Goal: Task Accomplishment & Management: Complete application form

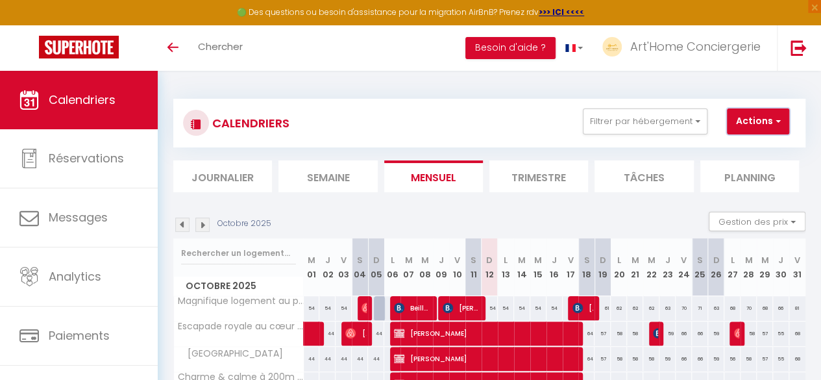
click at [773, 129] on button "Actions" at bounding box center [758, 121] width 62 height 26
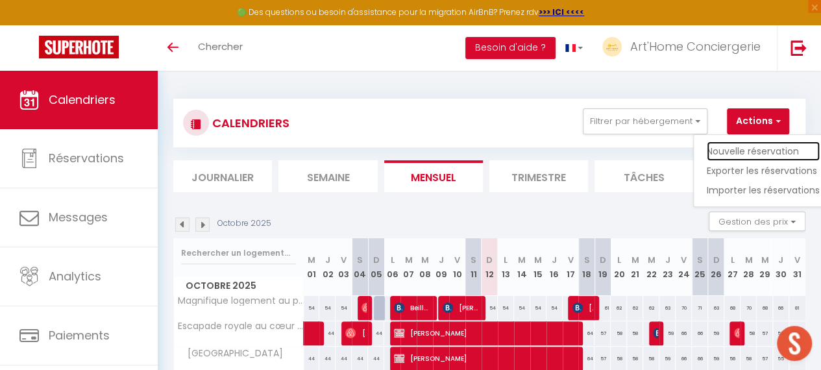
click at [761, 148] on link "Nouvelle réservation" at bounding box center [763, 151] width 113 height 19
select select
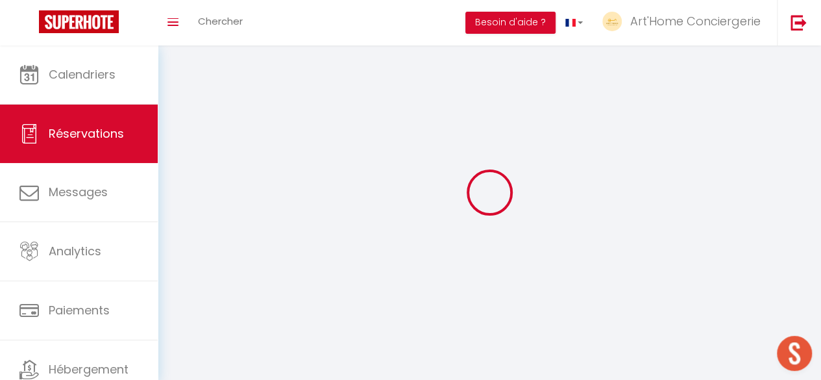
select select
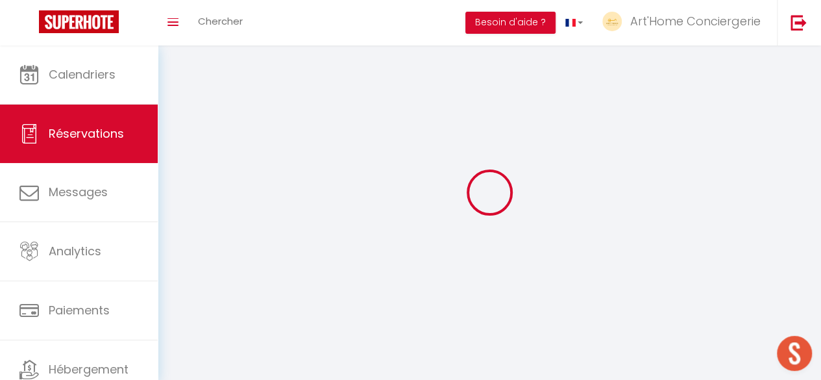
select select
checkbox input "false"
select select
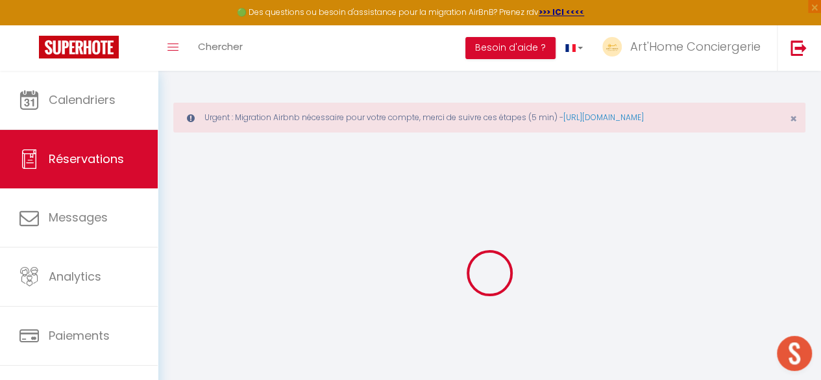
select select
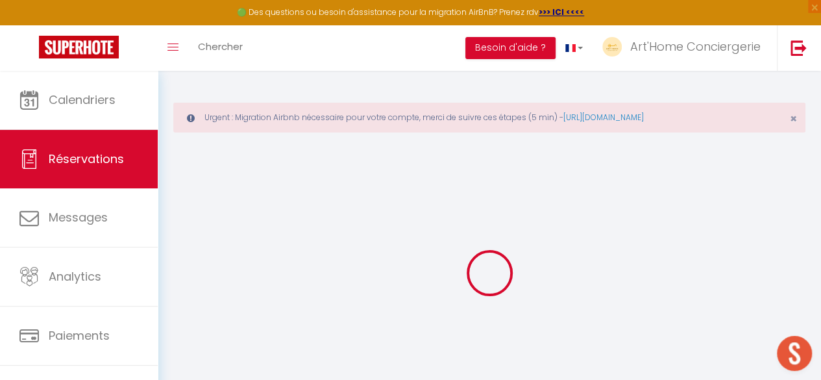
select select
checkbox input "false"
select select
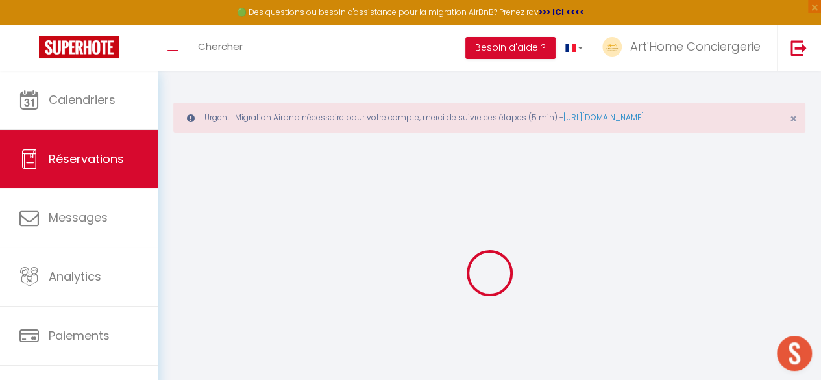
select select
checkbox input "false"
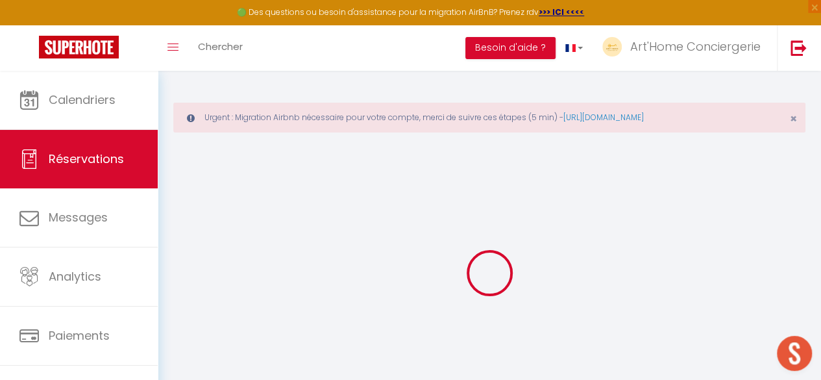
select select
checkbox input "false"
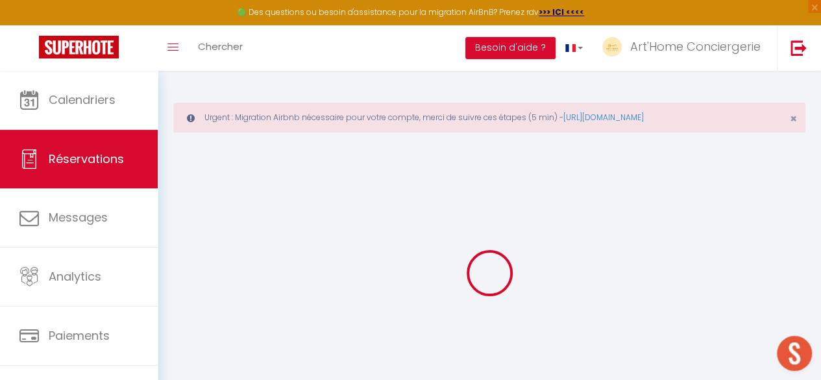
select select
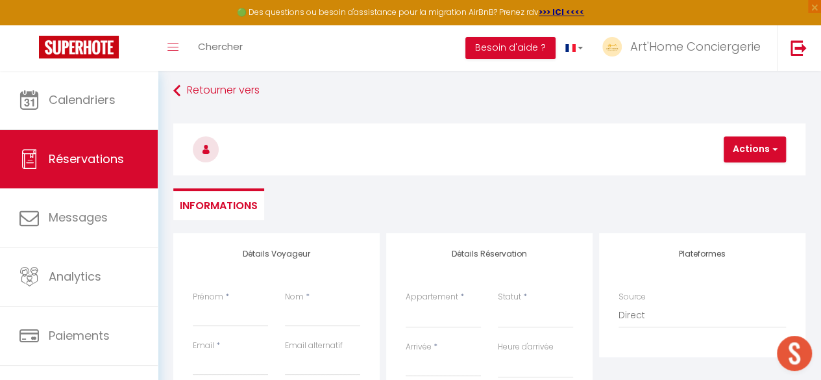
scroll to position [60, 0]
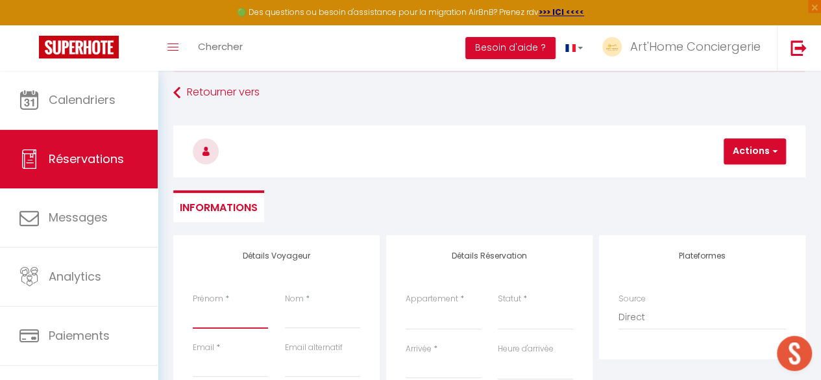
click at [225, 314] on input "Prénom" at bounding box center [230, 316] width 75 height 23
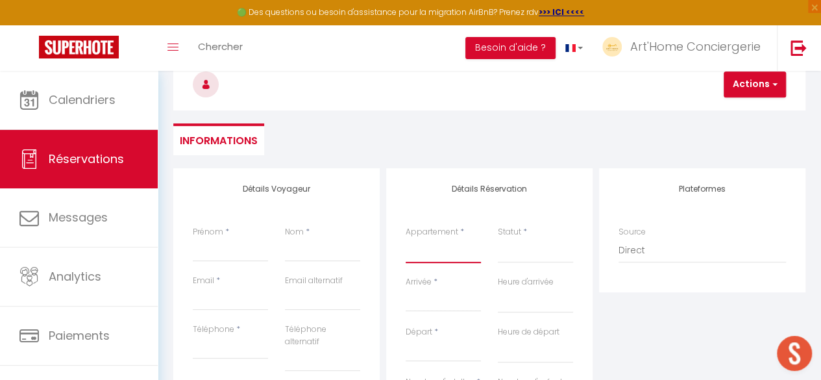
click at [439, 250] on select "Magnifique logement au pied du [GEOGRAPHIC_DATA] royale au cœur de [GEOGRAPHIC_…" at bounding box center [443, 250] width 75 height 25
select select "31311"
click at [406, 238] on select "Magnifique logement au pied du [GEOGRAPHIC_DATA] royale au cœur de [GEOGRAPHIC_…" at bounding box center [443, 250] width 75 height 25
select select
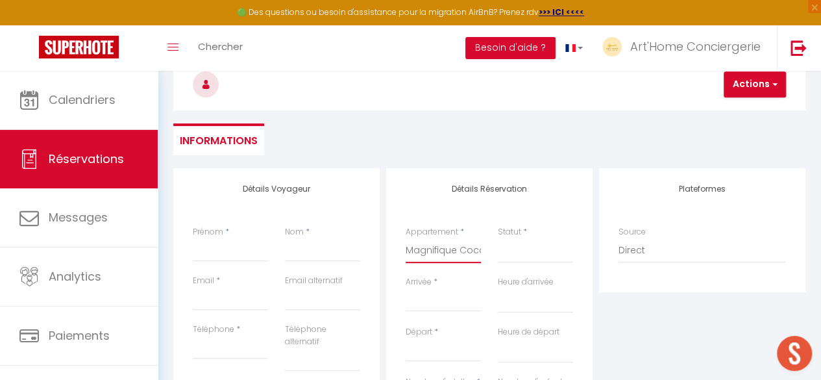
select select
checkbox input "false"
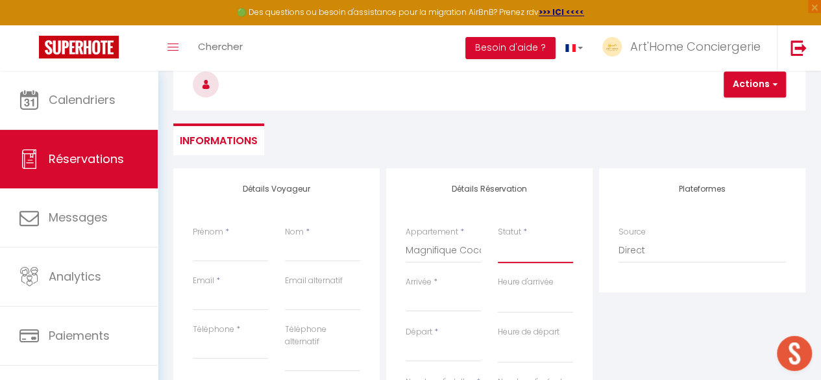
click at [536, 251] on select "Confirmé Non Confirmé [PERSON_NAME] par le voyageur No Show Request" at bounding box center [535, 250] width 75 height 25
select select
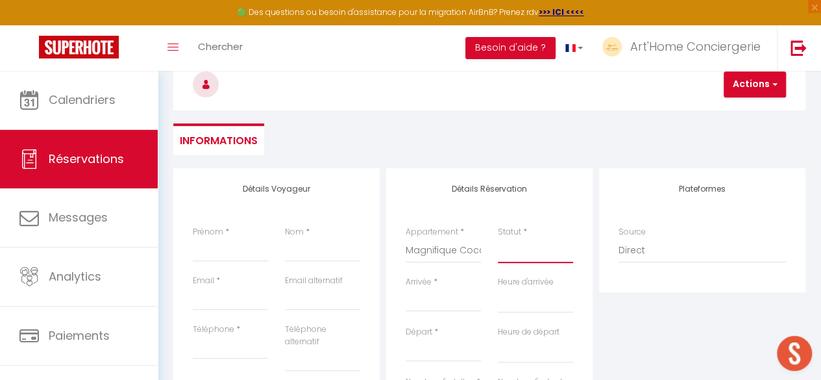
select select
checkbox input "false"
select select "1"
click at [498, 238] on select "Confirmé Non Confirmé [PERSON_NAME] par le voyageur No Show Request" at bounding box center [535, 250] width 75 height 25
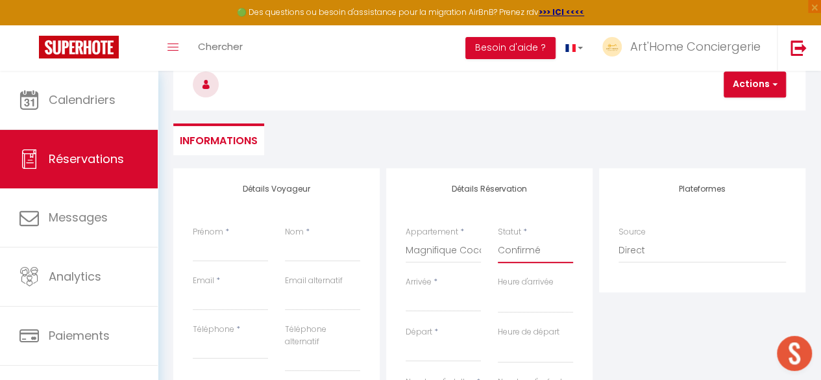
select select
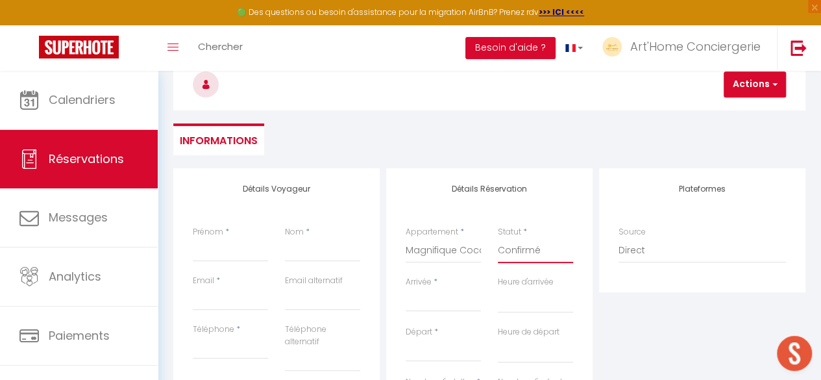
checkbox input "false"
click at [443, 301] on input "Arrivée" at bounding box center [443, 301] width 75 height 17
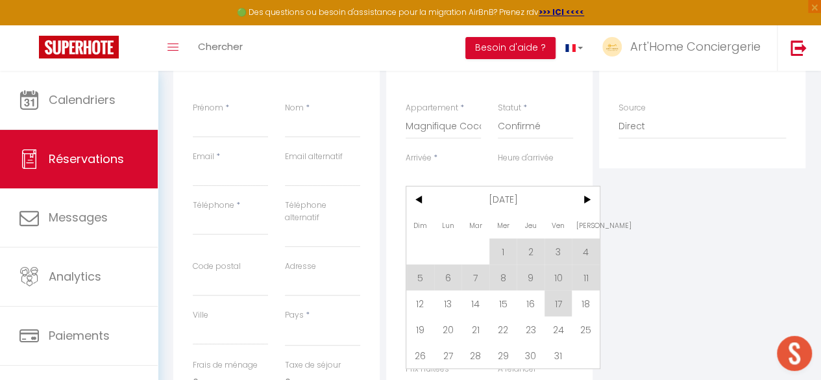
scroll to position [252, 0]
click at [449, 304] on span "13" at bounding box center [448, 303] width 28 height 26
select select
type input "Lun 13 Octobre 2025"
select select
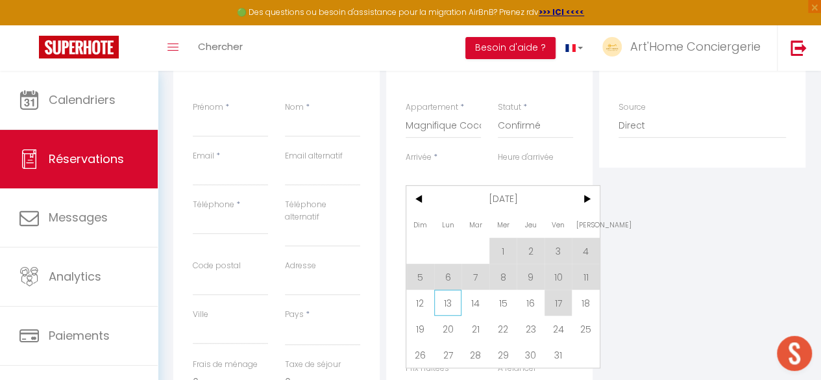
type input "[DATE] Octobre 2025"
select select
checkbox input "false"
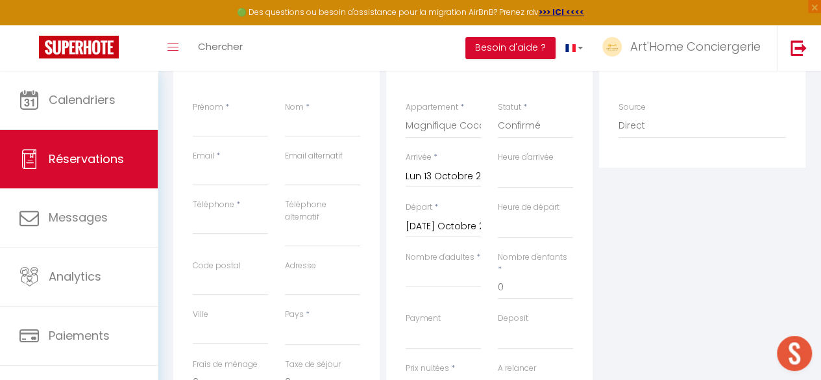
click at [453, 230] on input "[DATE] Octobre 2025" at bounding box center [443, 226] width 75 height 17
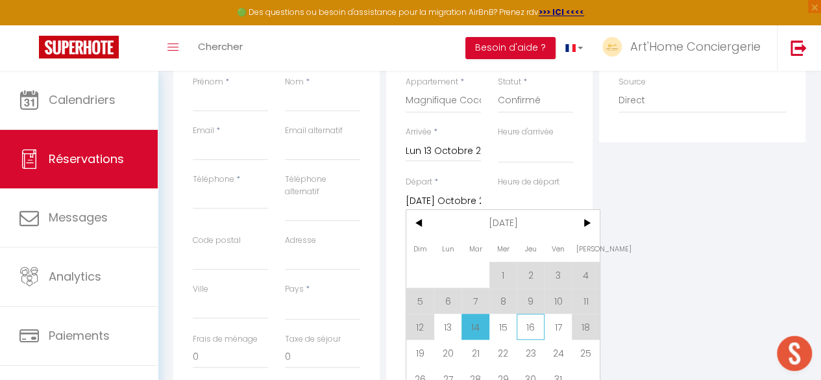
scroll to position [281, 0]
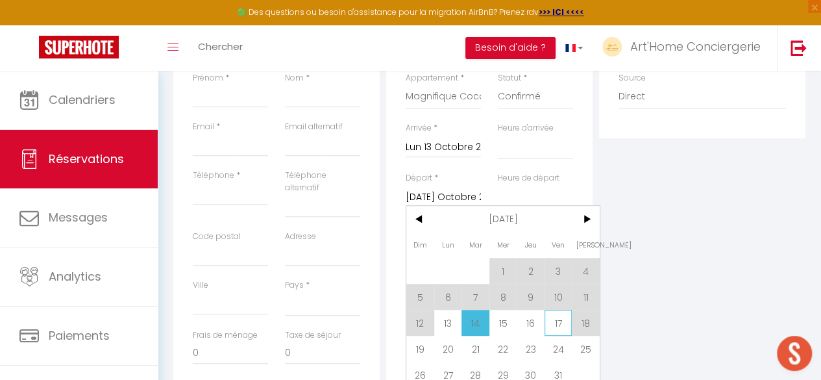
click at [562, 319] on span "17" at bounding box center [559, 323] width 28 height 26
select select
type input "Ven 17 Octobre 2025"
select select
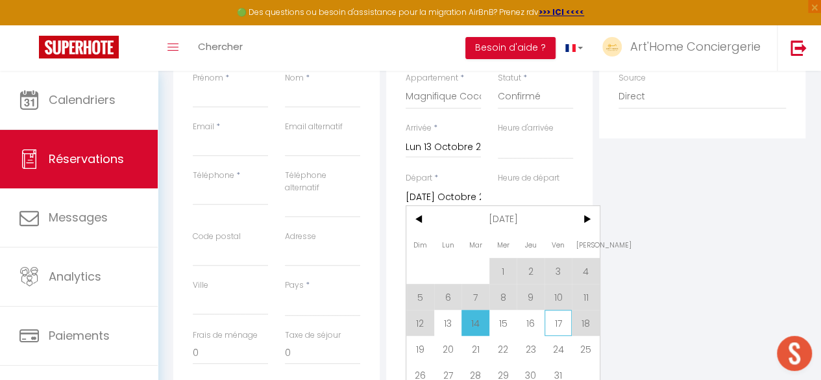
select select
checkbox input "false"
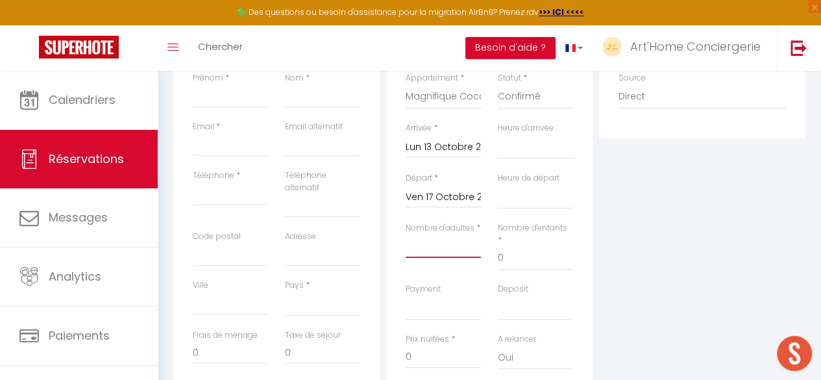
click at [449, 243] on input "Nombre d'adultes" at bounding box center [443, 245] width 75 height 23
type input "&"
select select
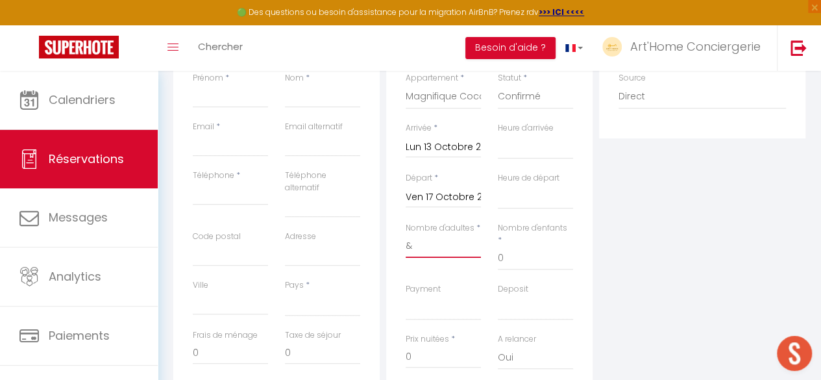
select select
checkbox input "false"
select select
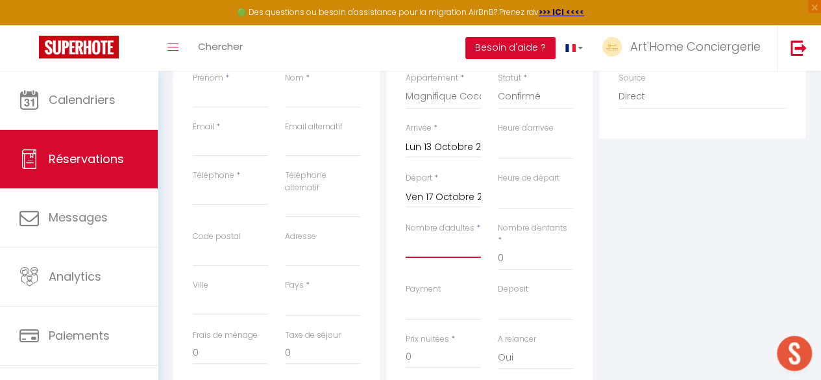
select select
checkbox input "false"
type input "1"
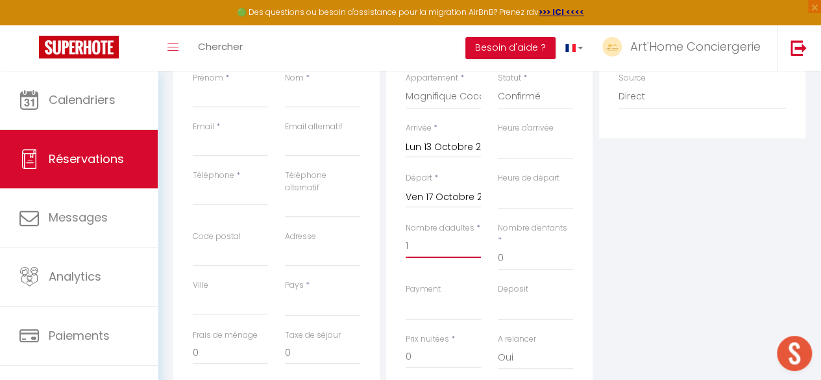
select select
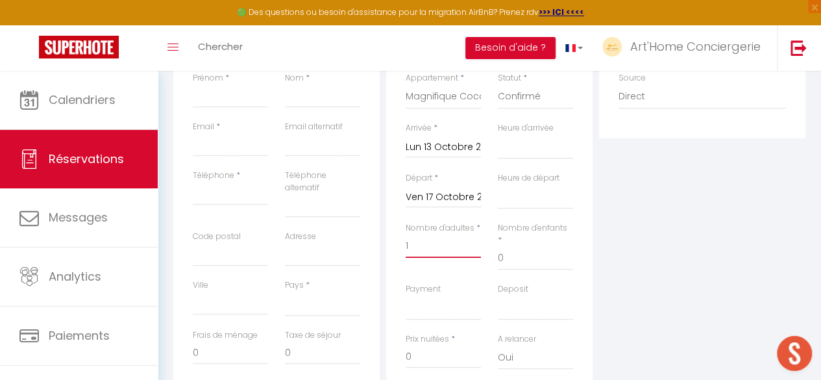
checkbox input "false"
select select
type input "30"
type input "6"
select select
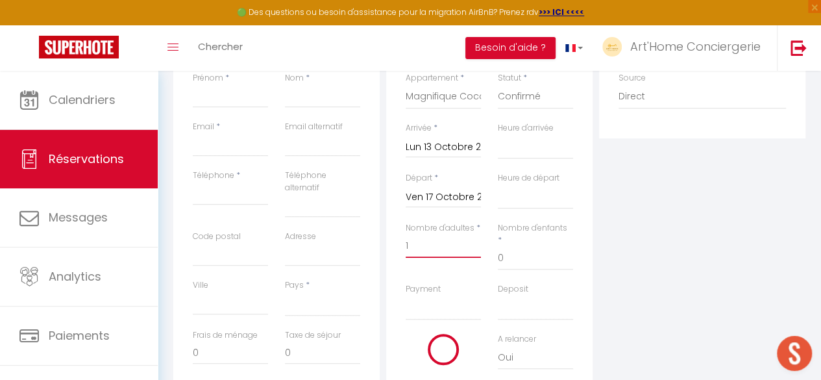
select select
type input "172"
checkbox input "false"
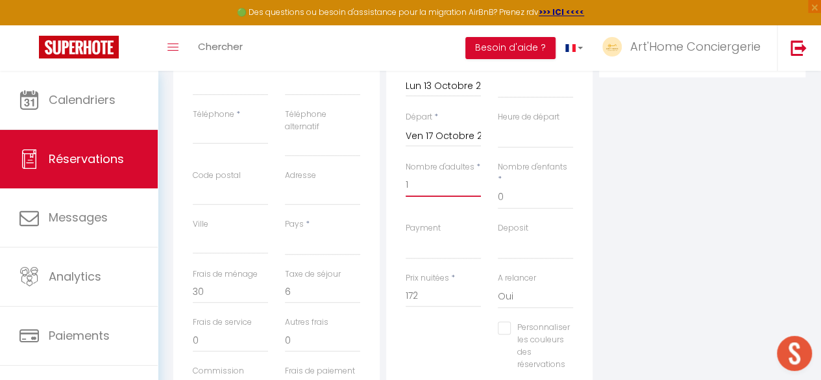
scroll to position [346, 0]
type input "1"
click at [432, 282] on input "172" at bounding box center [443, 291] width 75 height 23
type input "17"
select select
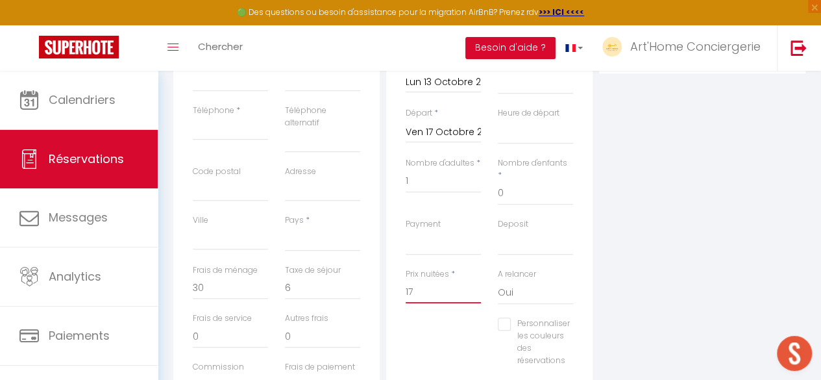
select select
checkbox input "false"
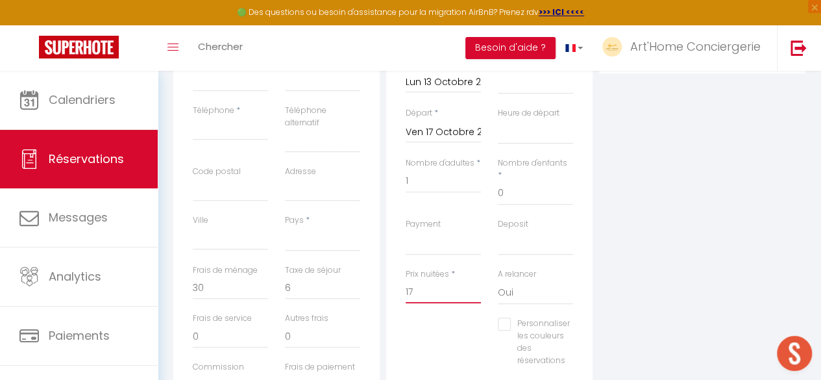
type input "1"
select select
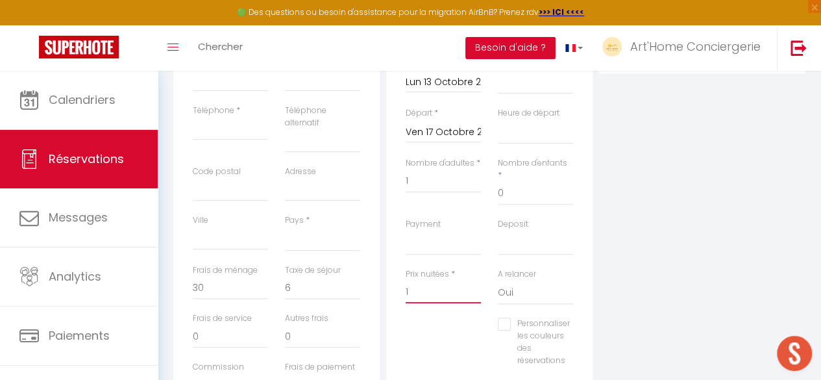
select select
checkbox input "false"
select select
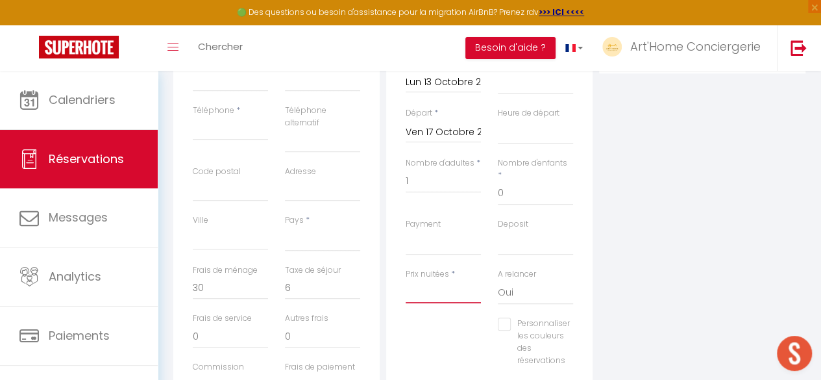
select select
checkbox input "false"
type input "1"
select select
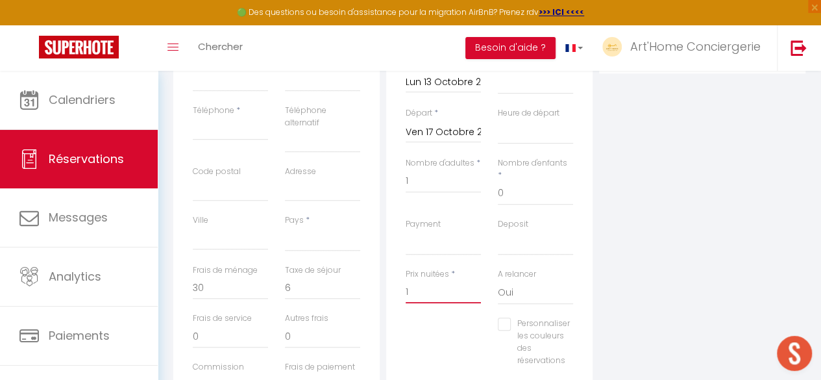
select select
checkbox input "false"
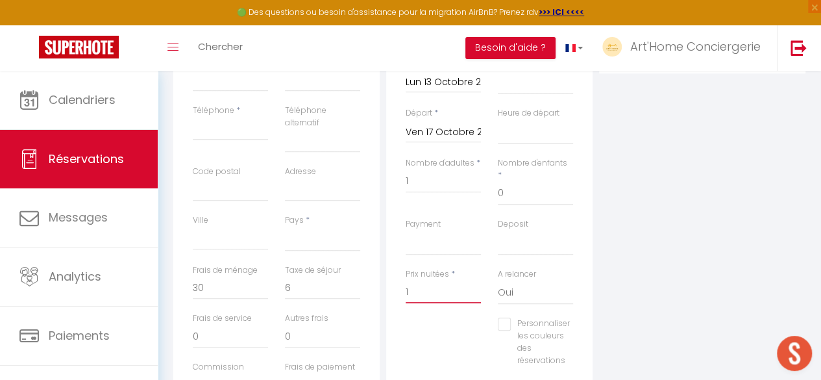
type input "17"
select select
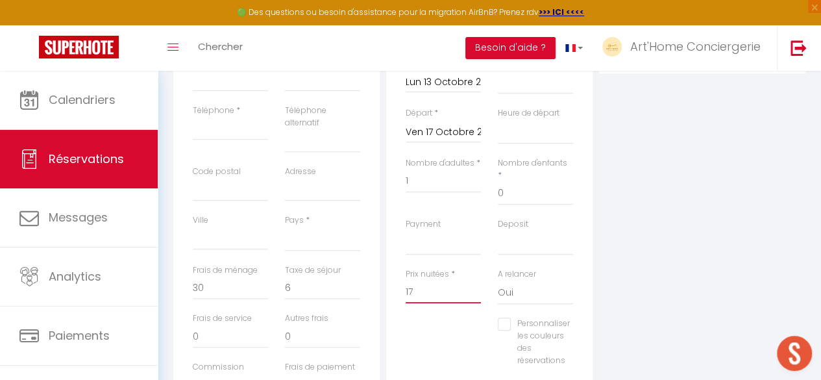
select select
checkbox input "false"
type input "170"
select select
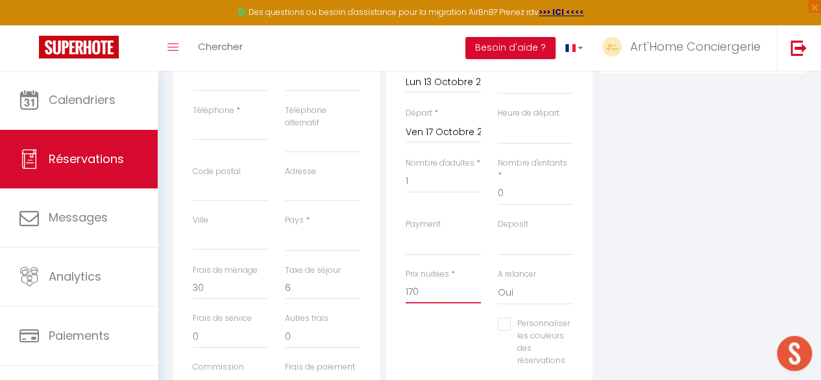
select select
checkbox input "false"
type input "170"
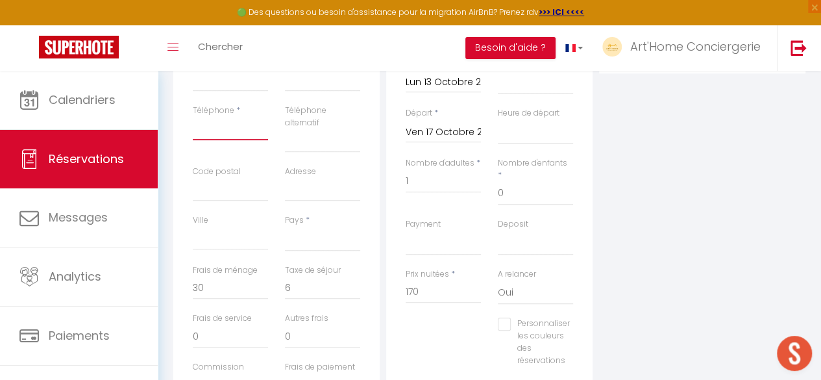
select select
type input "0"
select select
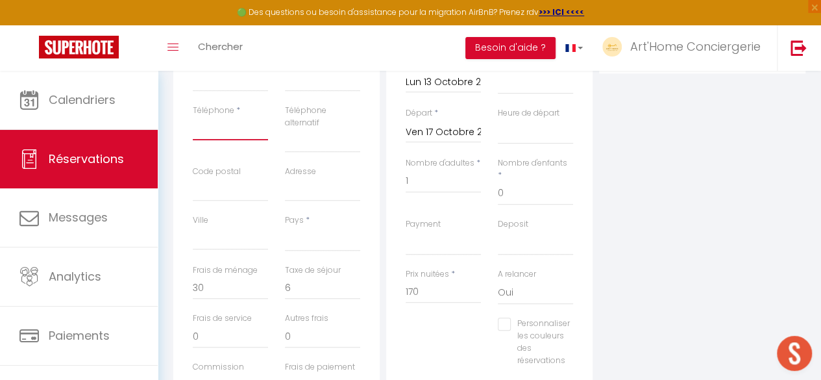
select select
checkbox input "false"
click at [231, 134] on input "Téléphone" at bounding box center [230, 128] width 75 height 23
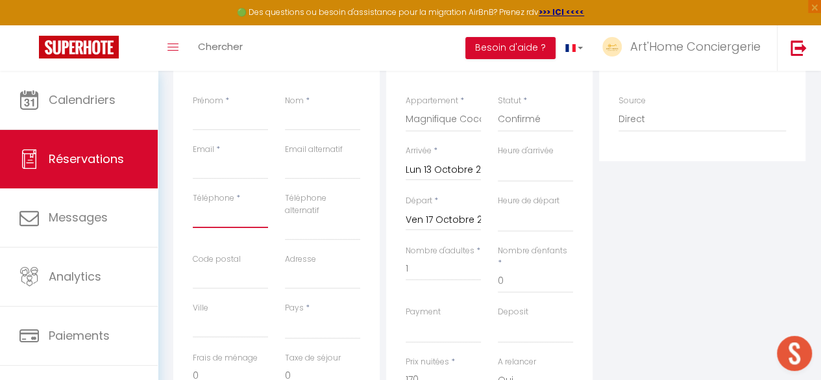
scroll to position [258, 0]
click at [205, 115] on input "Prénom" at bounding box center [230, 119] width 75 height 23
type input "n"
select select
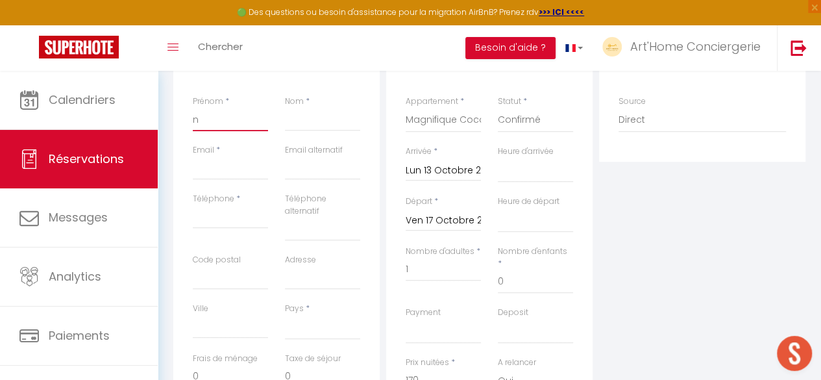
select select
checkbox input "false"
select select
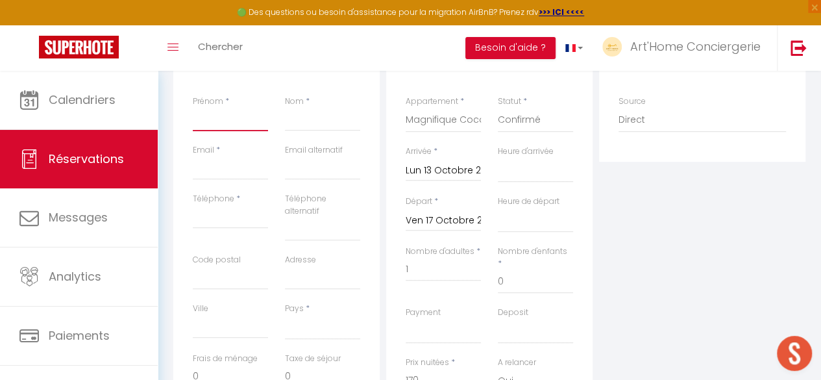
select select
checkbox input "false"
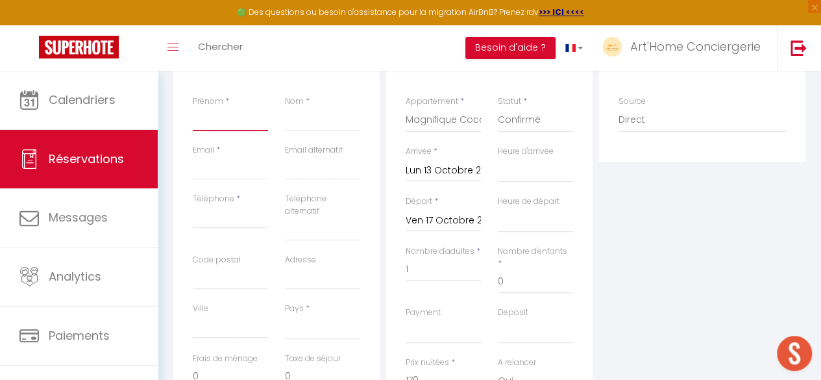
type input "N"
select select
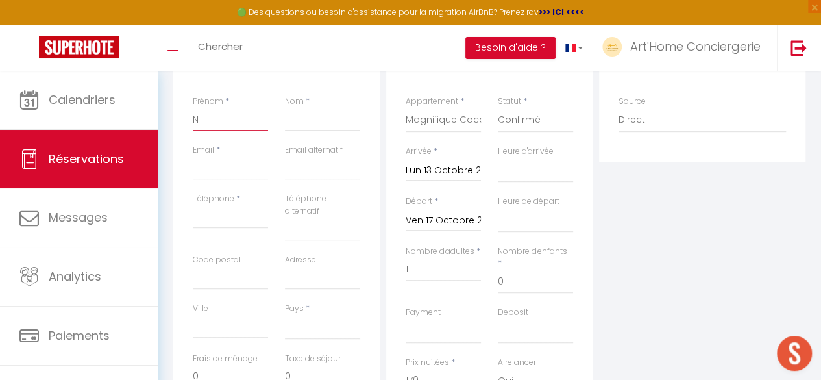
select select
checkbox input "false"
type input "Na"
select select
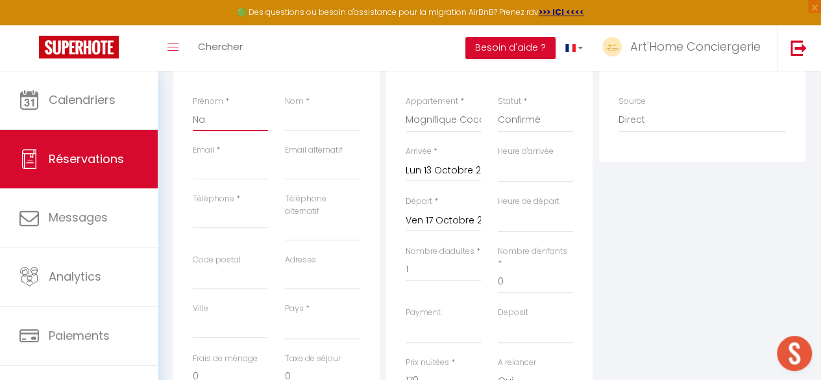
select select
checkbox input "false"
type input "Nab"
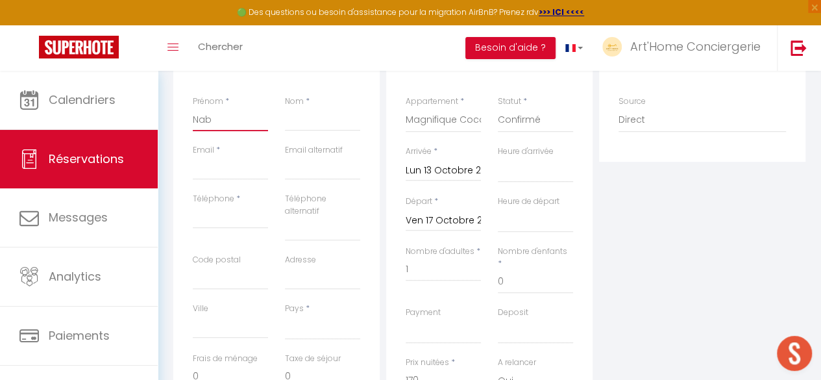
select select
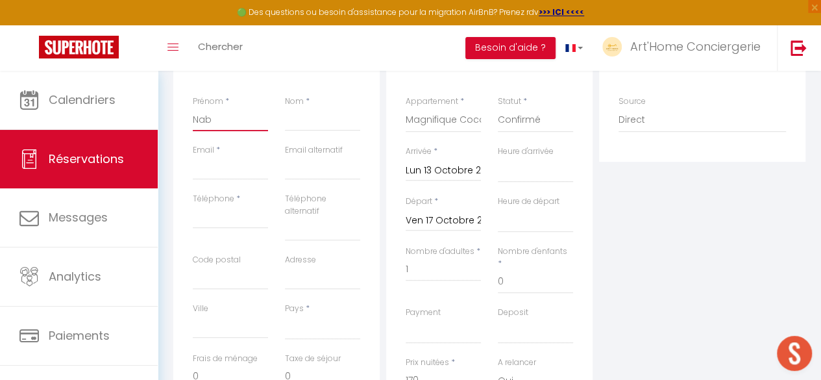
checkbox input "false"
type input "[DEMOGRAPHIC_DATA]"
select select
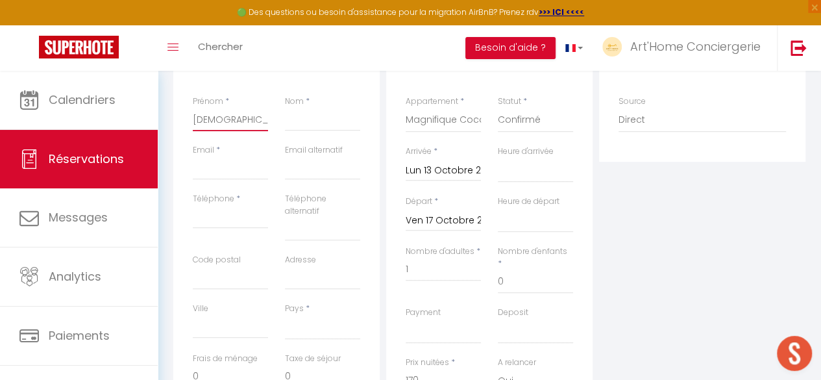
select select
checkbox input "false"
type input "Nabil"
select select
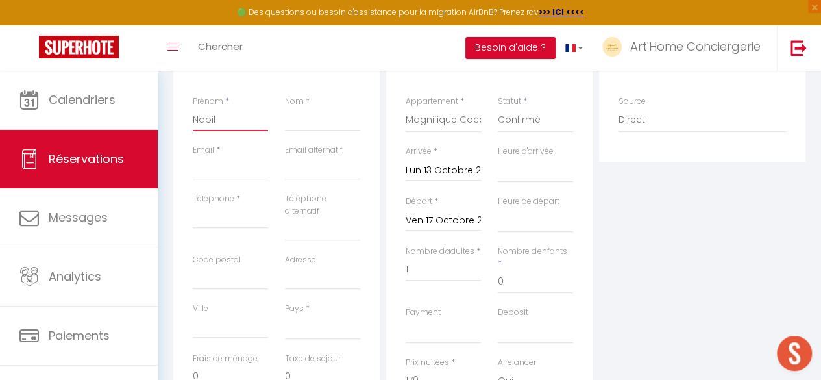
select select
click at [286, 121] on input "Nom" at bounding box center [322, 119] width 75 height 23
click at [234, 164] on input "Email client" at bounding box center [230, 167] width 75 height 23
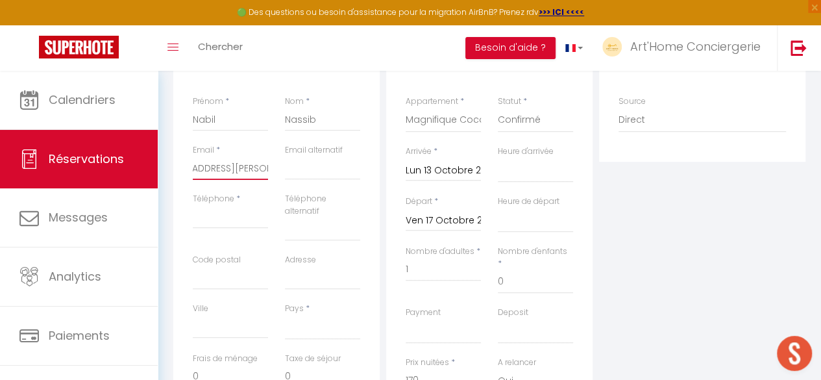
scroll to position [0, 43]
click at [222, 217] on input "Téléphone" at bounding box center [230, 216] width 75 height 23
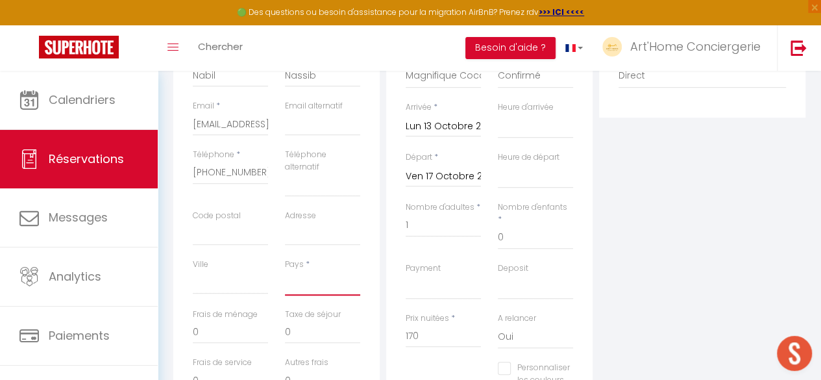
click at [312, 273] on select "[GEOGRAPHIC_DATA] [GEOGRAPHIC_DATA] [GEOGRAPHIC_DATA] [GEOGRAPHIC_DATA] [GEOGRA…" at bounding box center [322, 283] width 75 height 25
click at [285, 271] on select "[GEOGRAPHIC_DATA] [GEOGRAPHIC_DATA] [GEOGRAPHIC_DATA] [GEOGRAPHIC_DATA] [GEOGRA…" at bounding box center [322, 283] width 75 height 25
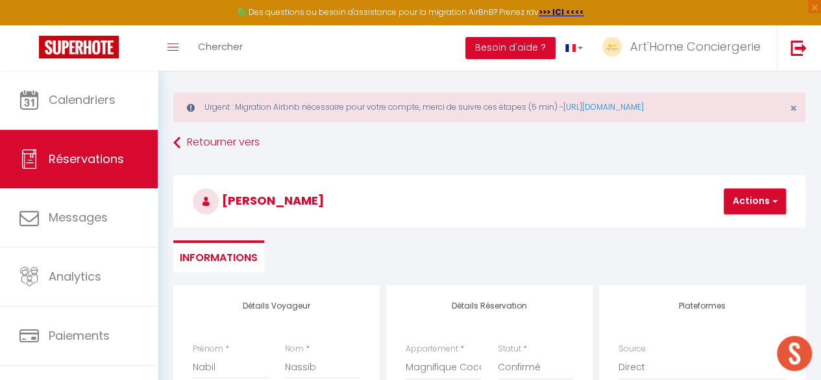
scroll to position [0, 0]
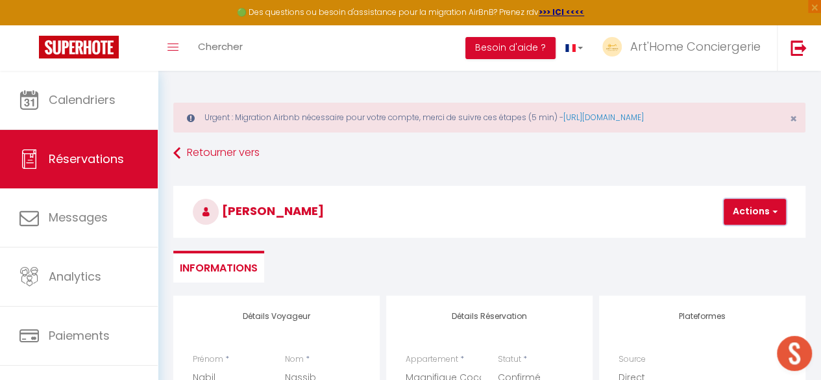
click at [760, 215] on button "Actions" at bounding box center [755, 212] width 62 height 26
click at [749, 236] on link "Enregistrer" at bounding box center [766, 240] width 103 height 17
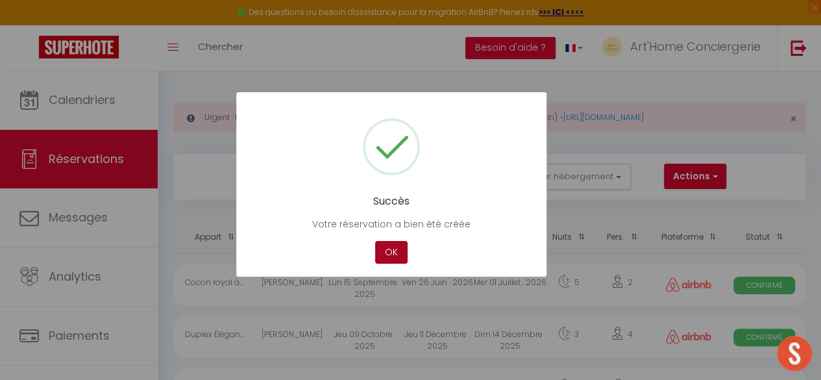
click at [394, 248] on button "OK" at bounding box center [391, 252] width 32 height 23
